Goal: Task Accomplishment & Management: Manage account settings

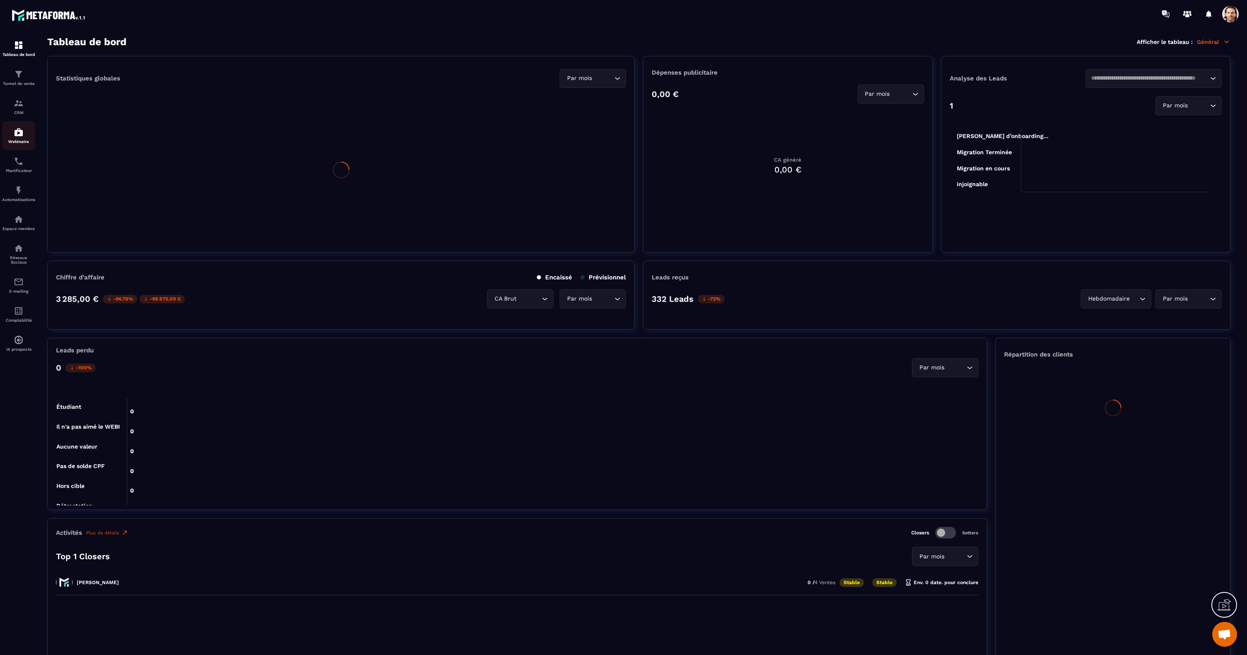
click at [23, 136] on img at bounding box center [19, 132] width 10 height 10
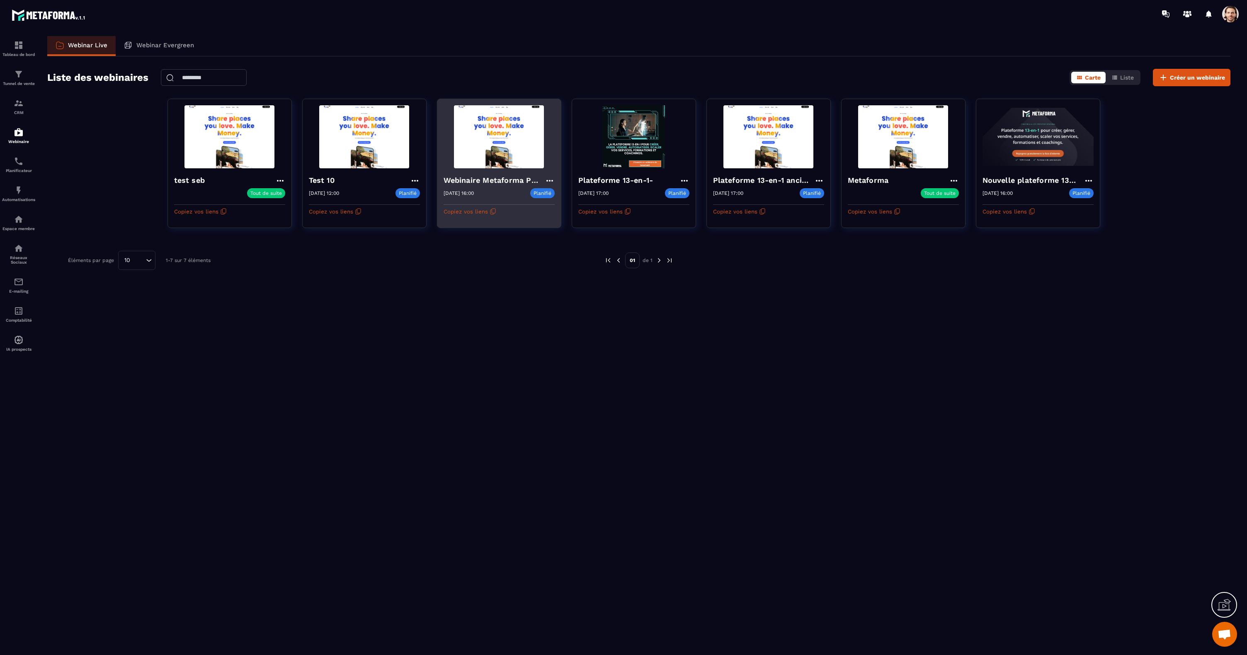
click at [548, 180] on icon at bounding box center [550, 181] width 10 height 10
click at [538, 243] on button "Rediffusion" at bounding box center [525, 242] width 54 height 15
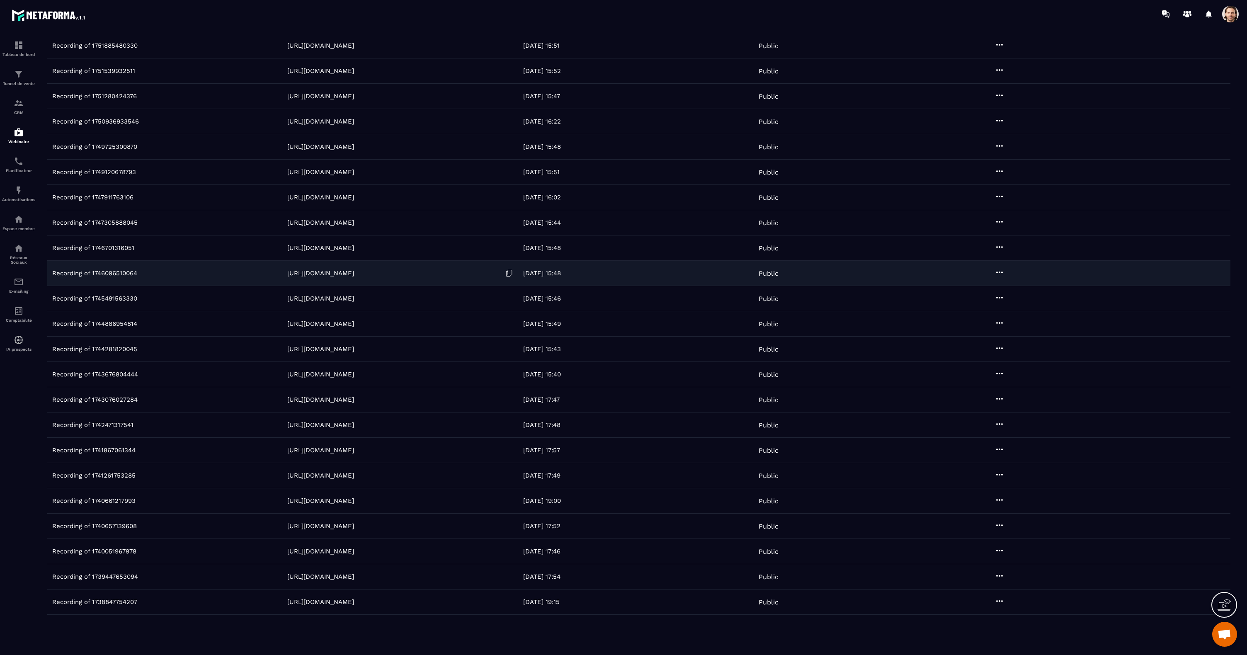
scroll to position [170, 0]
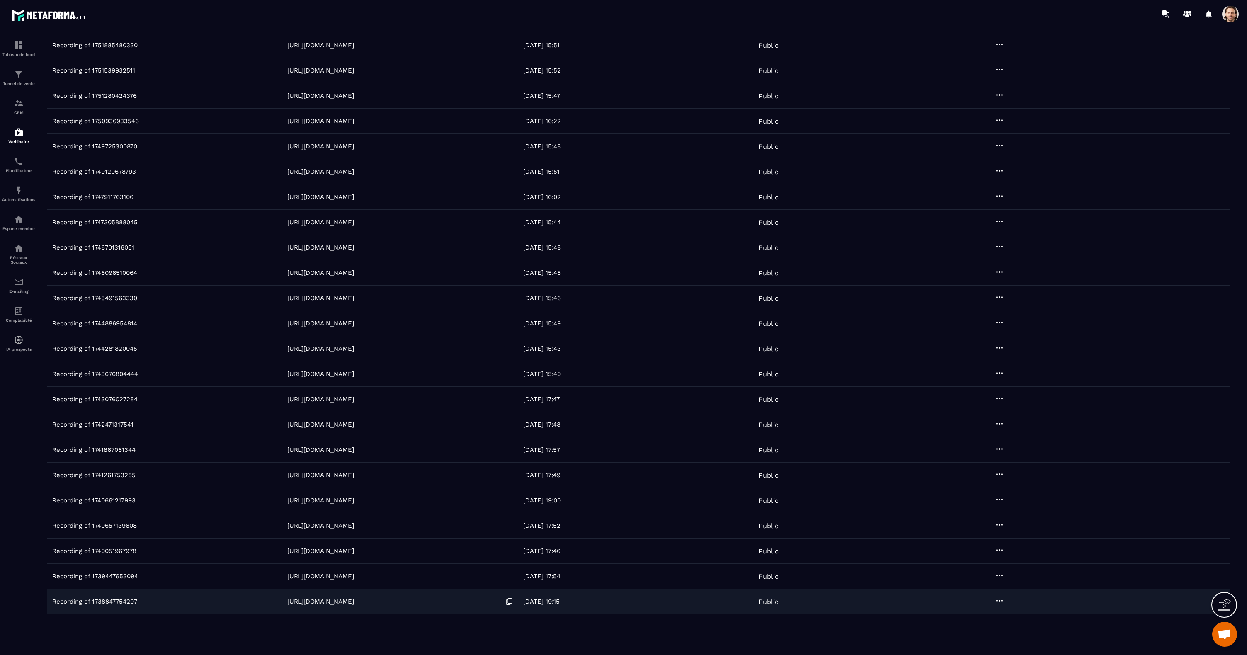
click at [340, 602] on link "https://webinar.metaforma.io/s/4LbRw" at bounding box center [320, 601] width 67 height 7
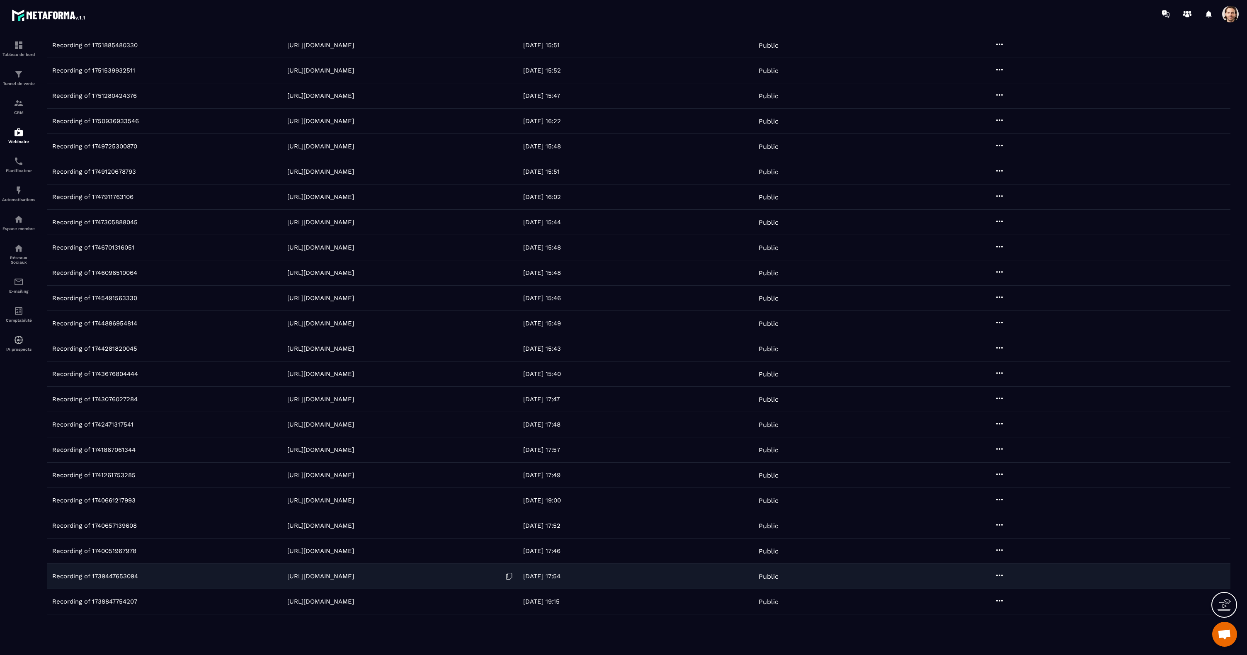
click at [354, 578] on link "https://webinar.metaforma.io/s/VwwJ3" at bounding box center [320, 576] width 67 height 7
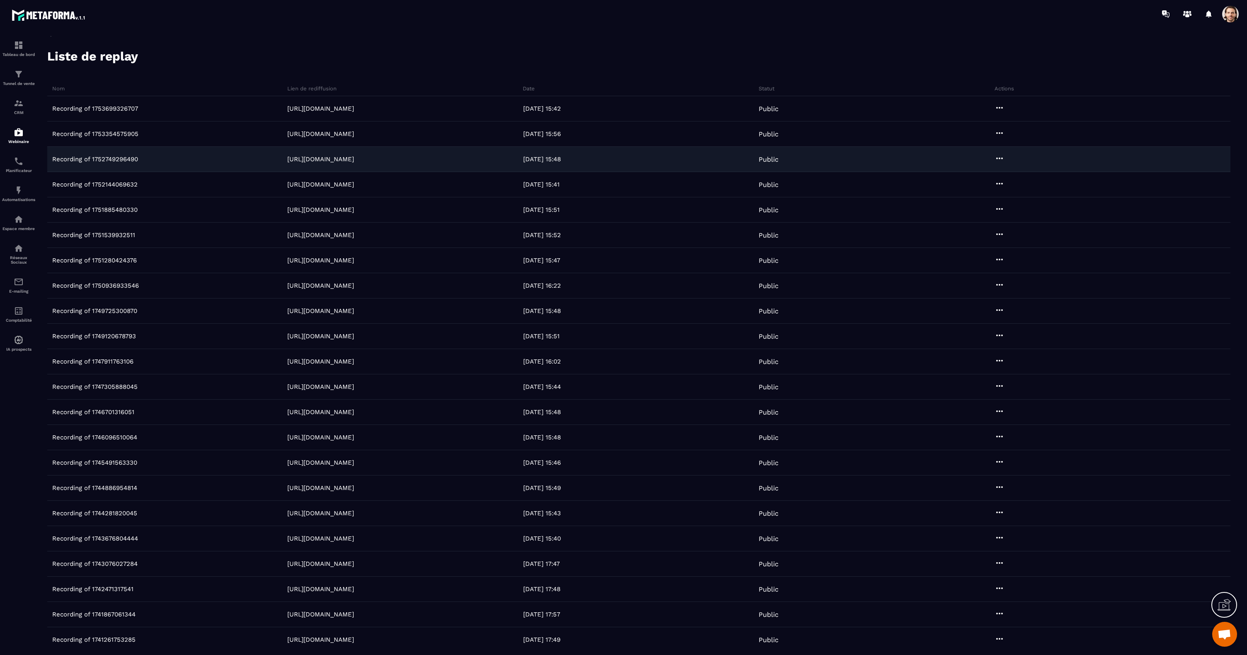
scroll to position [0, 0]
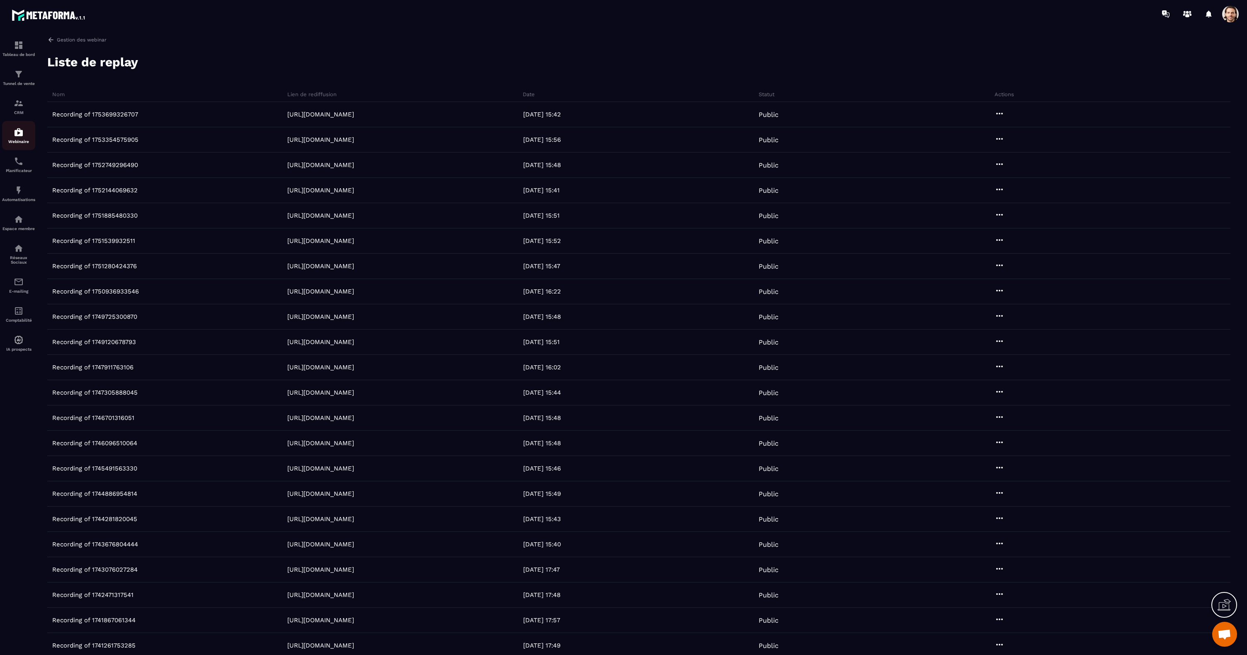
click at [23, 137] on div "Webinaire" at bounding box center [18, 135] width 33 height 17
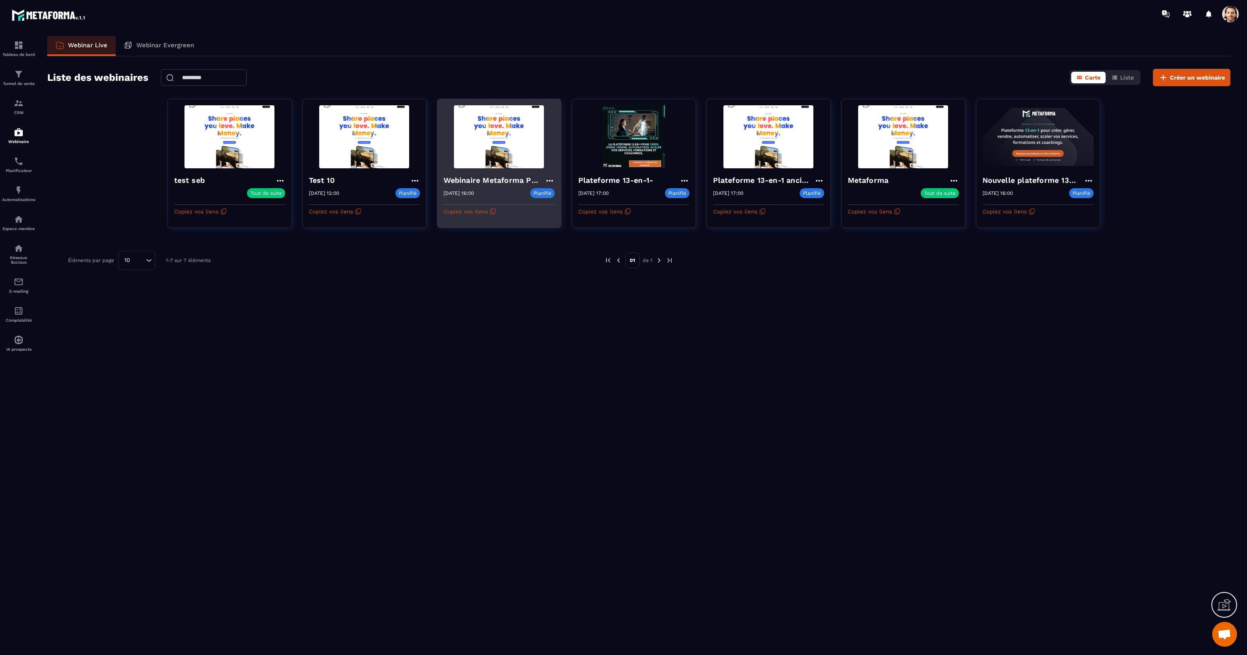
click at [495, 141] on img at bounding box center [499, 136] width 111 height 63
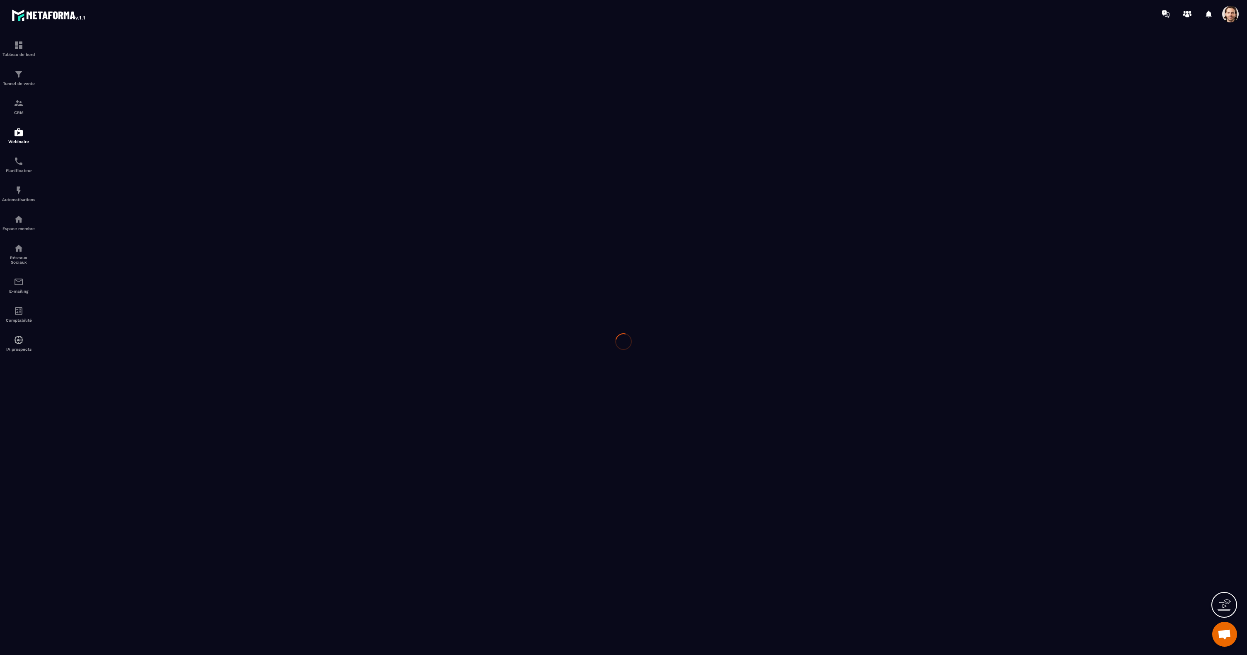
type input "**********"
type textarea "**********"
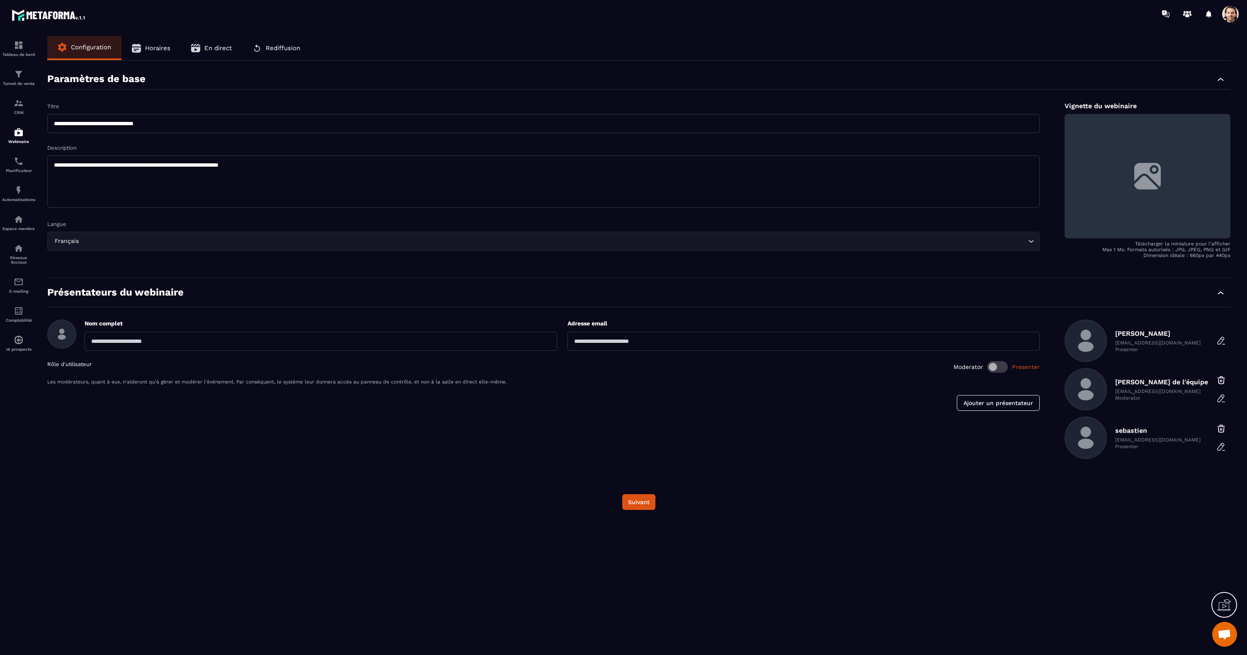
click at [285, 49] on span "Rediffusion" at bounding box center [283, 47] width 34 height 7
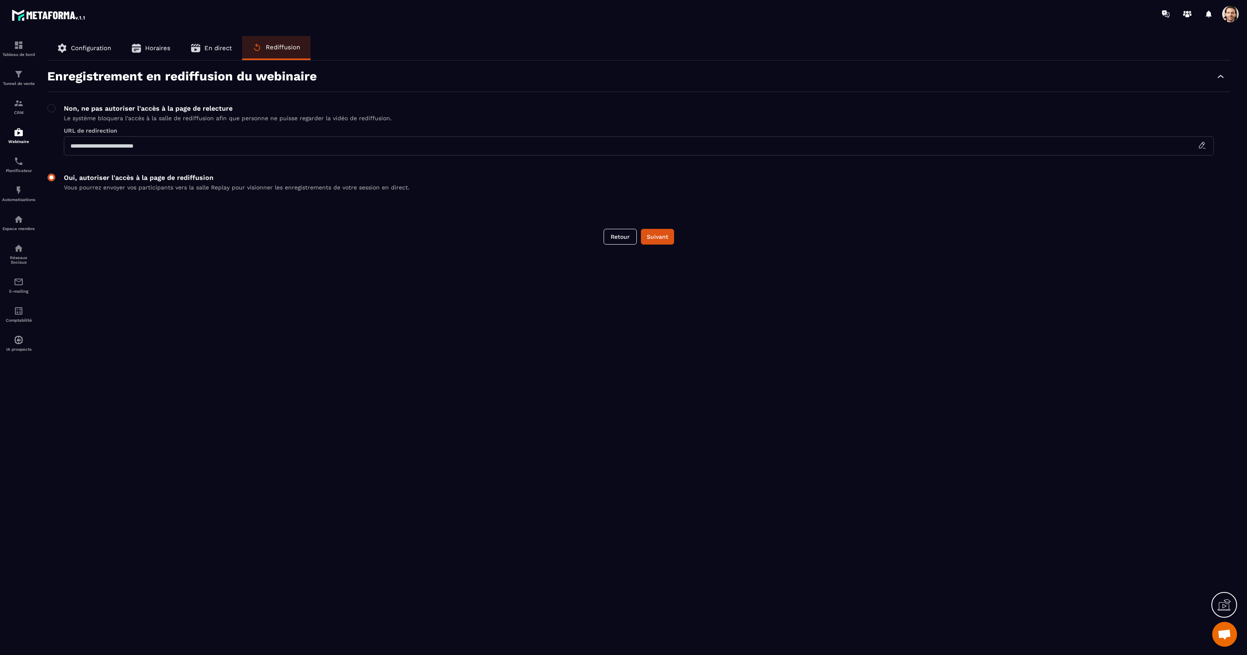
click at [53, 177] on span at bounding box center [51, 177] width 8 height 8
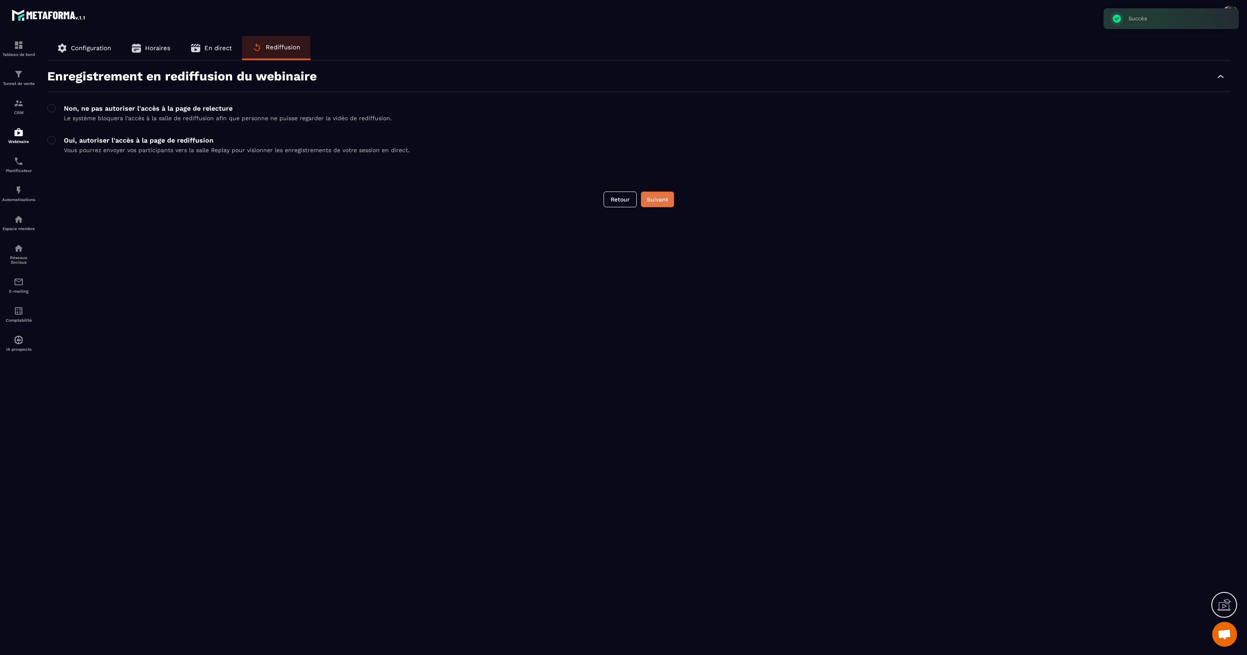
click at [664, 203] on button "Suivant" at bounding box center [657, 200] width 33 height 16
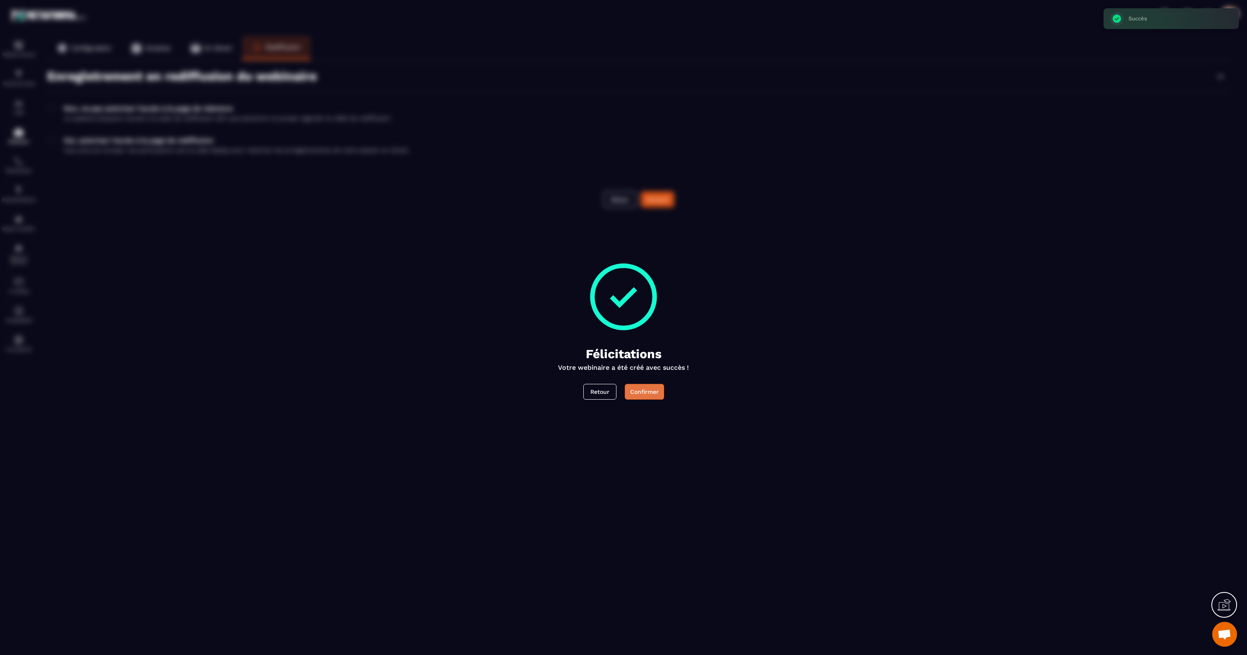
click at [641, 394] on div "Confirmer" at bounding box center [644, 392] width 29 height 8
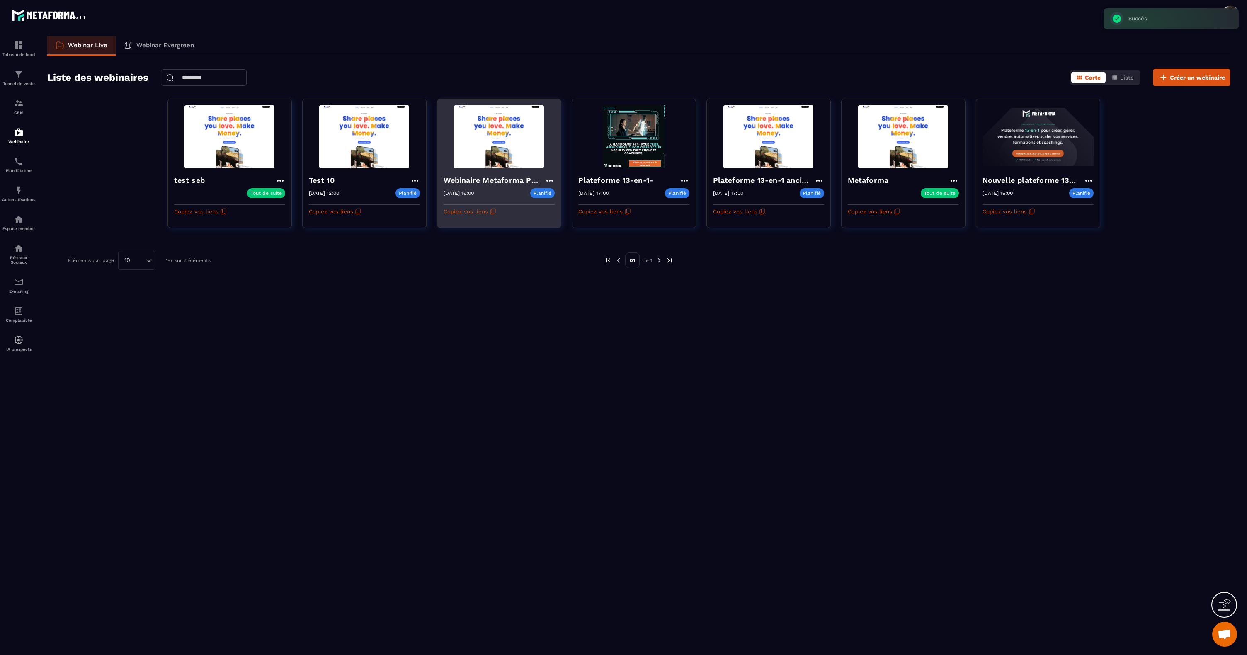
click at [549, 181] on icon at bounding box center [550, 181] width 10 height 10
click at [521, 240] on button "Rediffusion" at bounding box center [525, 242] width 54 height 15
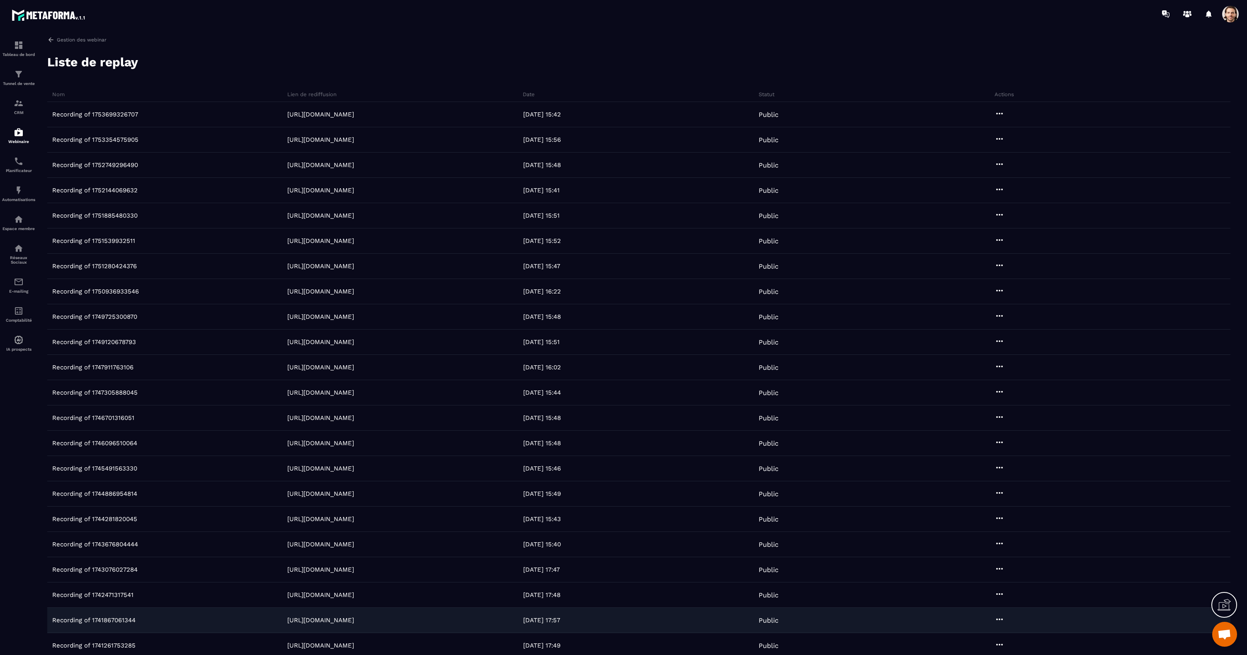
scroll to position [170, 0]
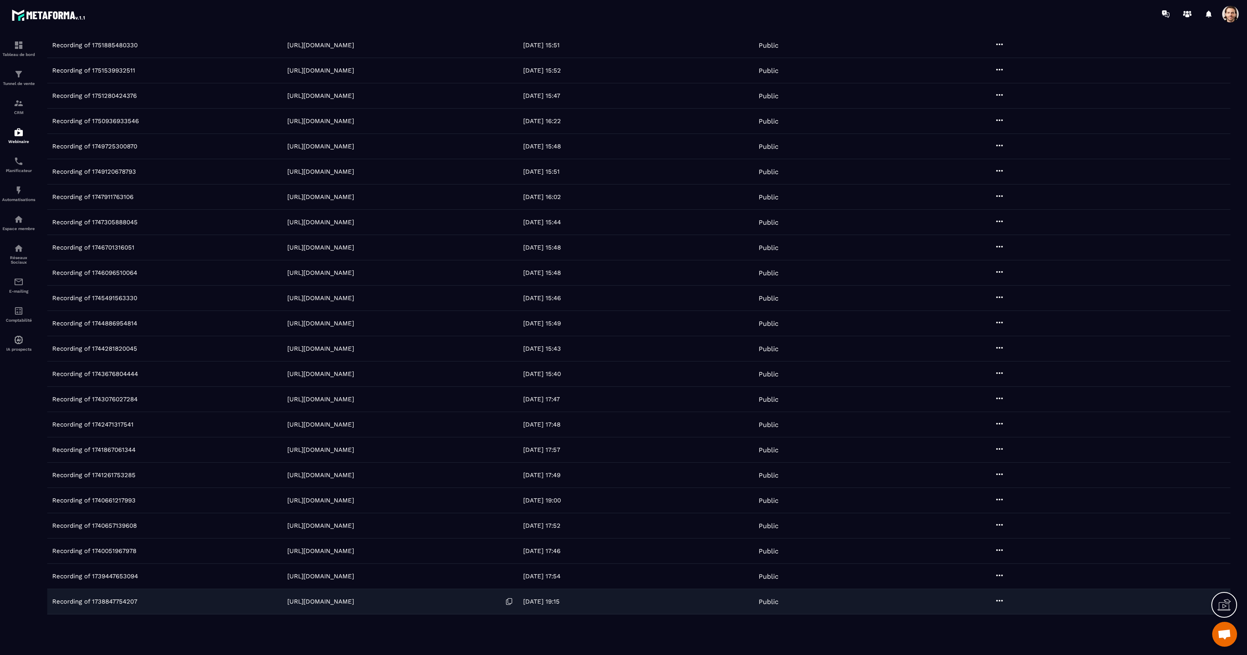
click at [354, 602] on link "https://webinar.metaforma.io/s/4LbRw" at bounding box center [320, 601] width 67 height 7
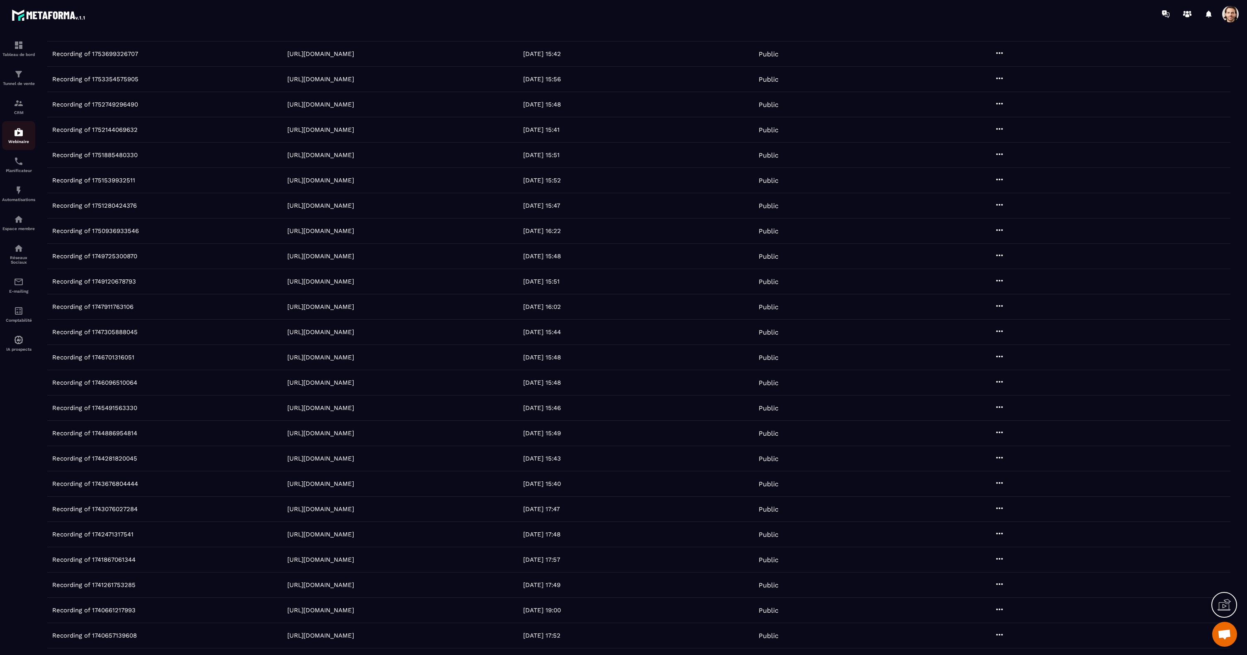
scroll to position [0, 0]
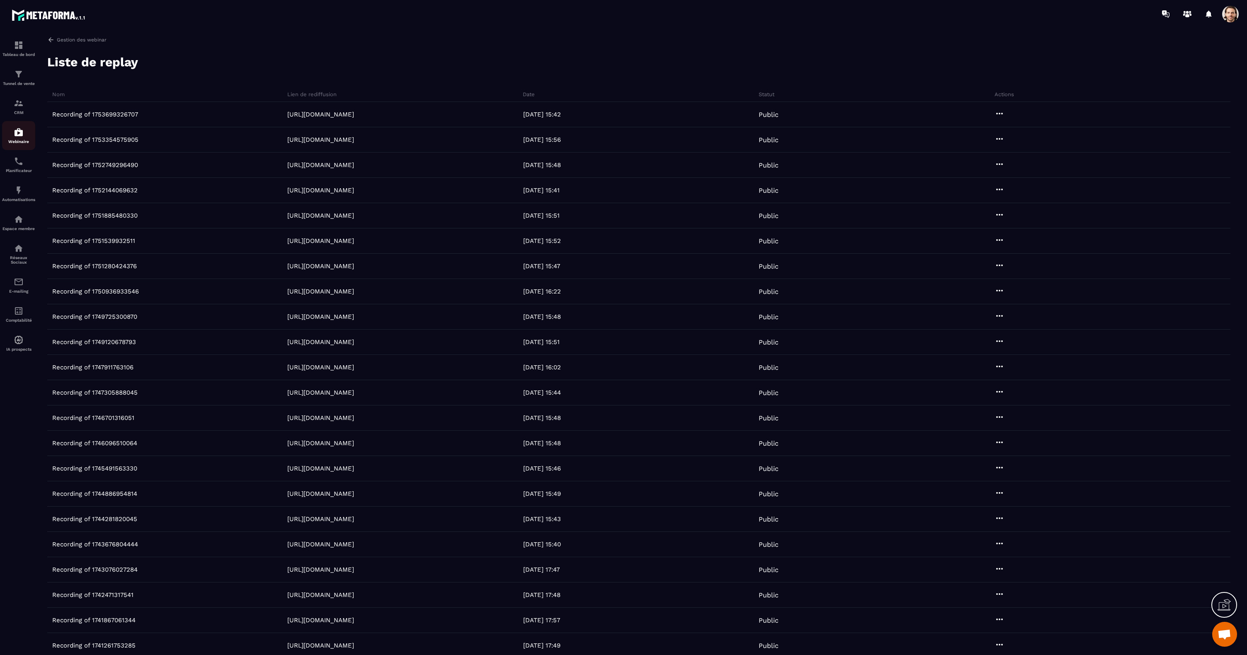
click at [24, 135] on div "Webinaire" at bounding box center [18, 135] width 33 height 17
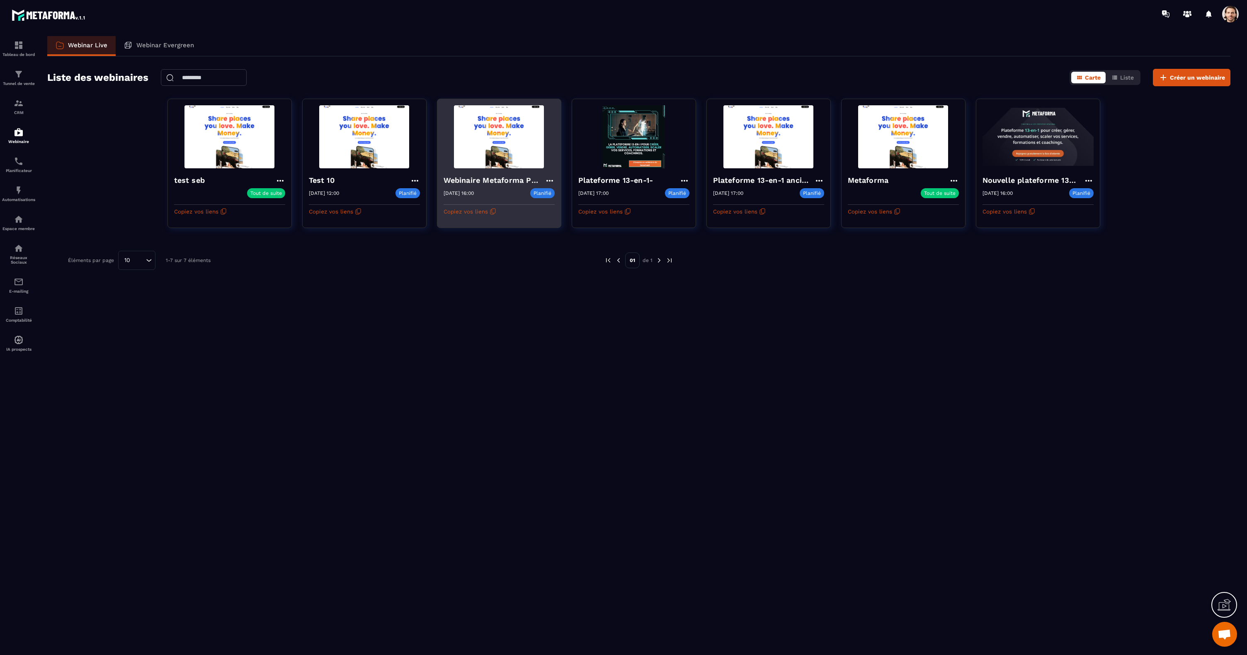
click at [490, 147] on img at bounding box center [499, 136] width 111 height 63
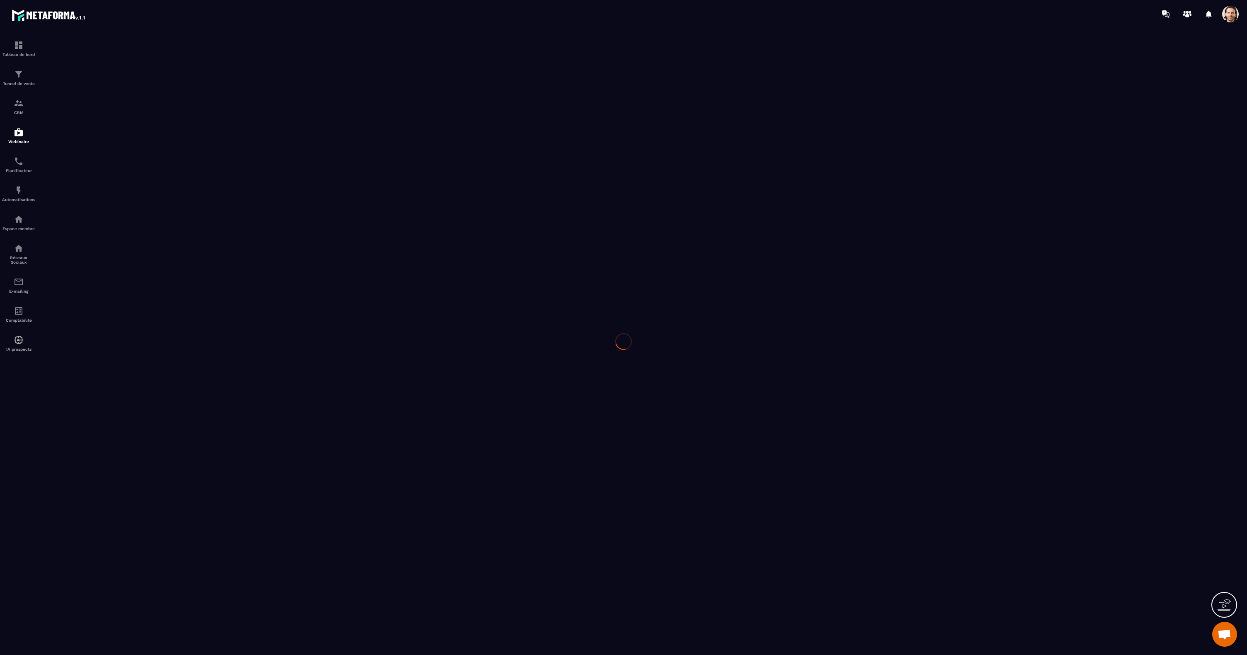
type input "**********"
type textarea "**********"
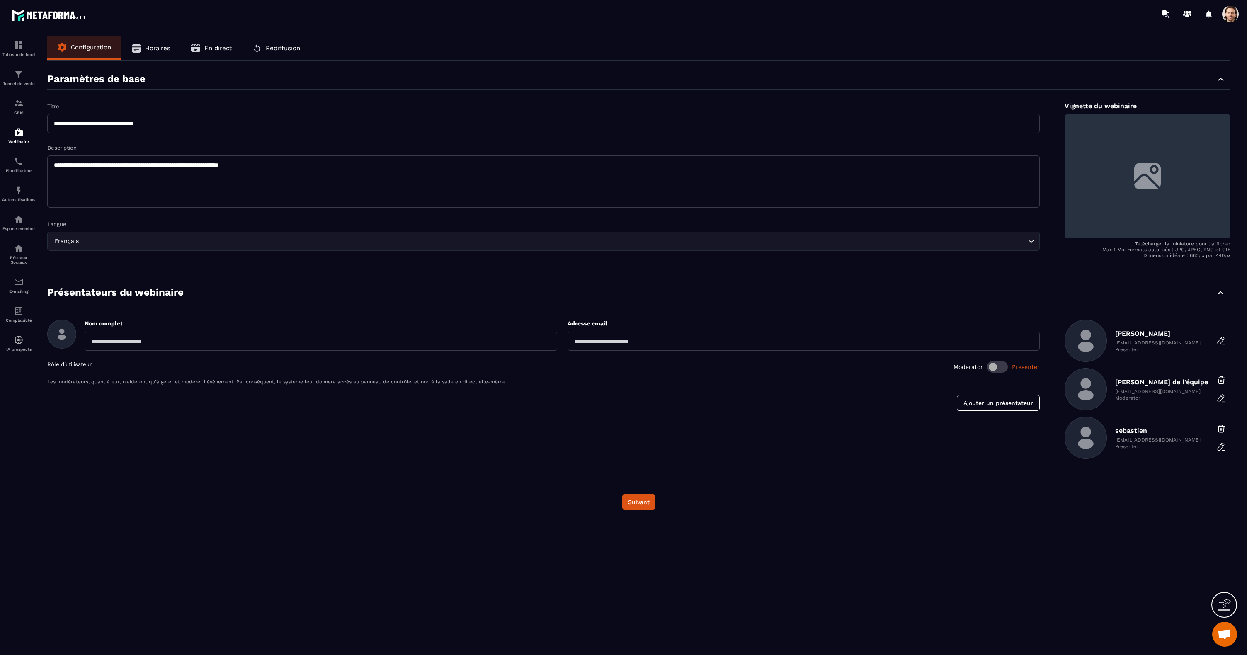
click at [298, 52] on button "Rediffusion" at bounding box center [276, 48] width 68 height 24
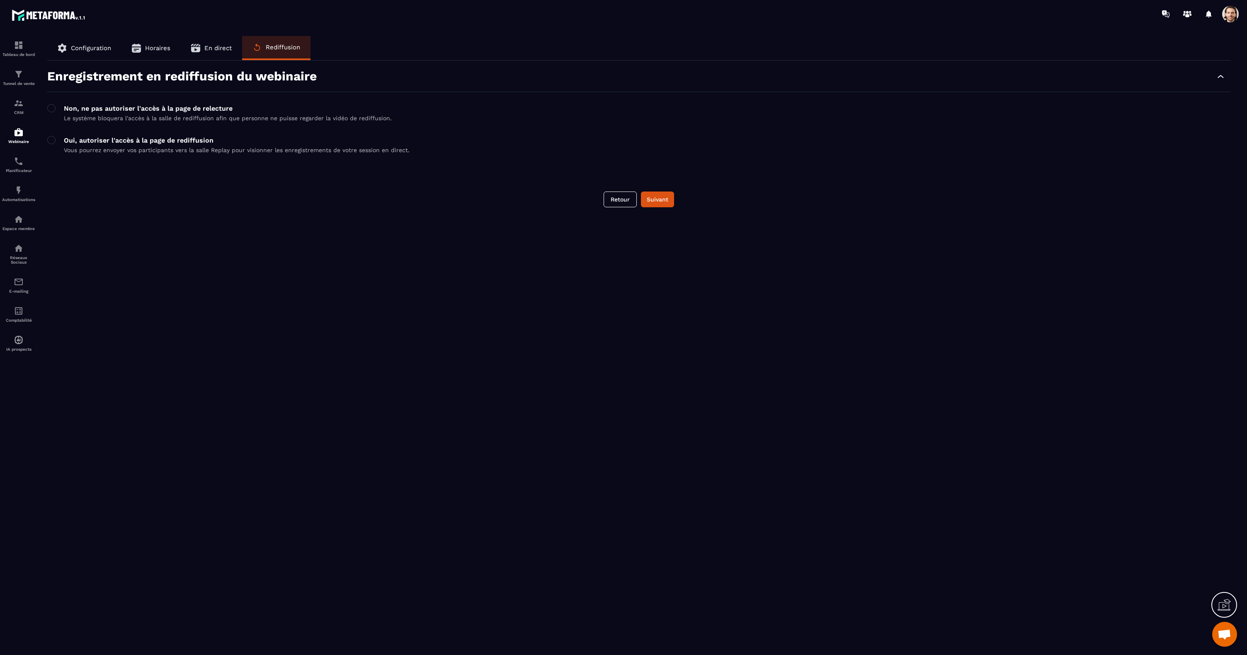
click at [168, 105] on p "Non, ne pas autoriser l'accès à la page de relecture" at bounding box center [228, 108] width 328 height 8
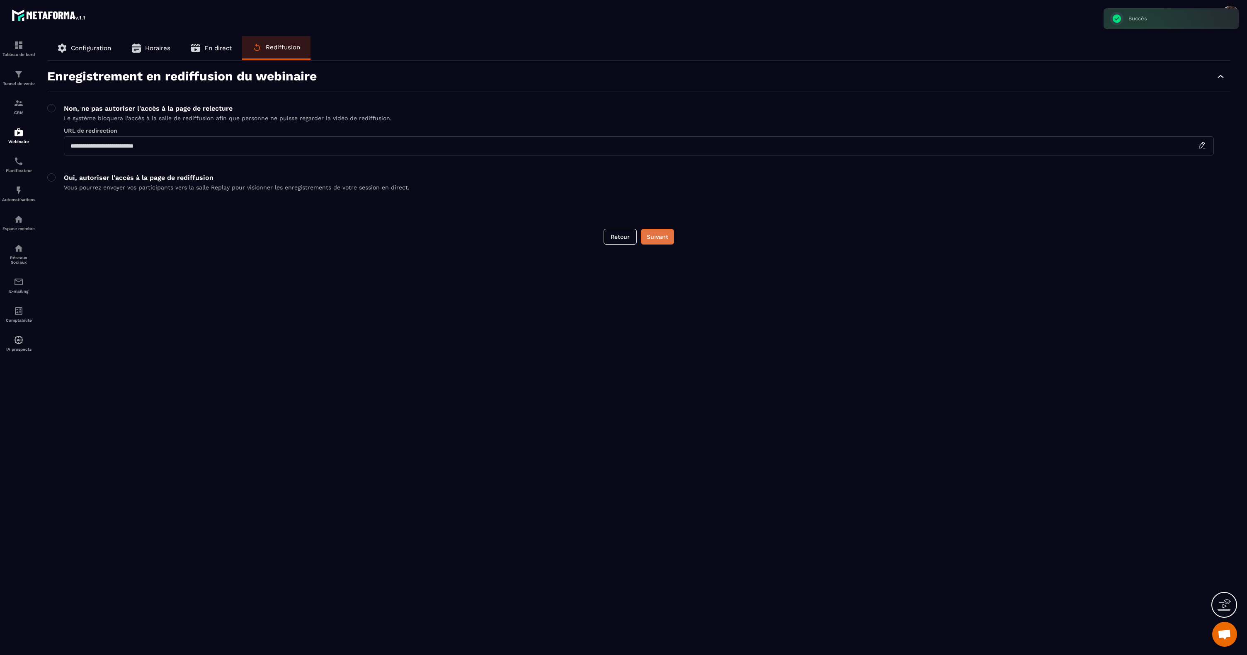
click at [663, 239] on button "Suivant" at bounding box center [657, 237] width 33 height 16
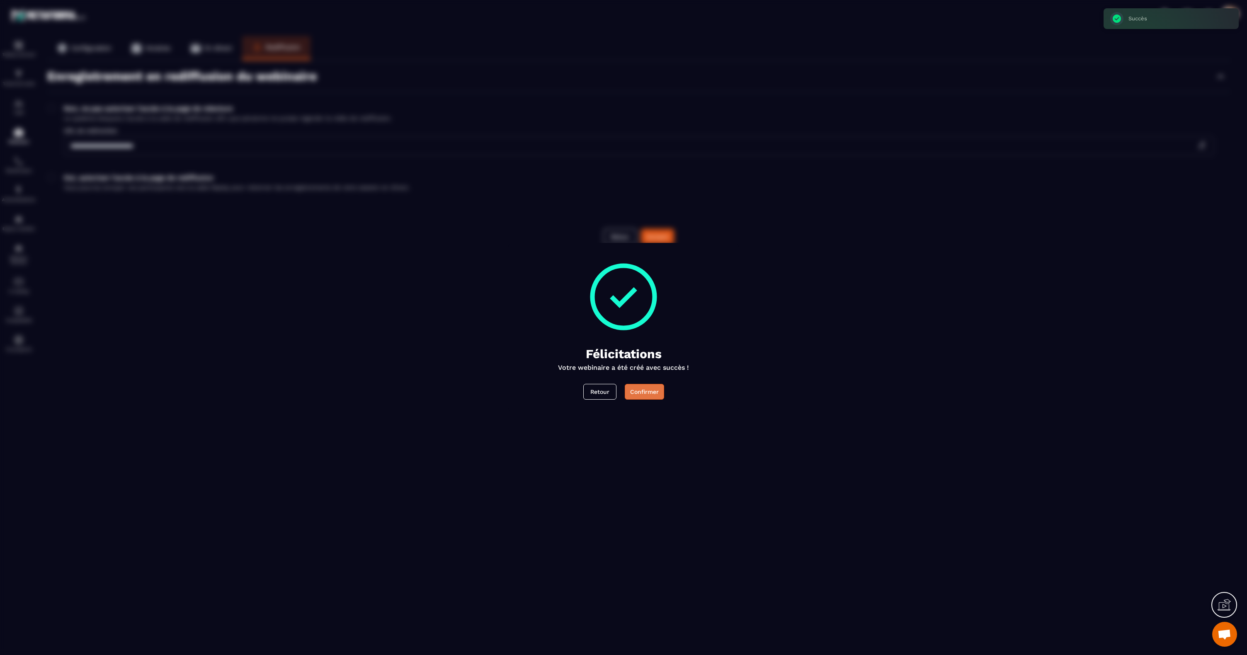
click at [654, 398] on button "Confirmer" at bounding box center [644, 392] width 39 height 16
